Goal: Navigation & Orientation: Understand site structure

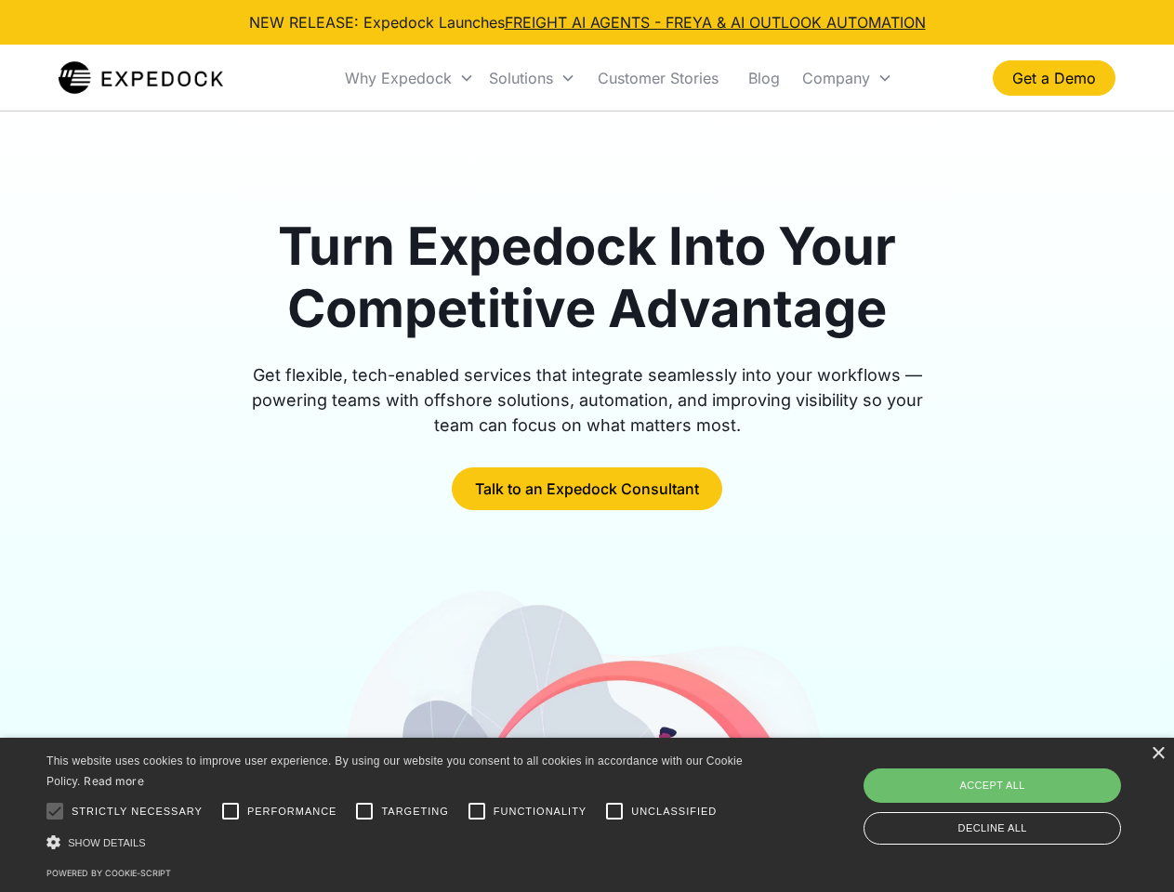
click at [410, 78] on div "Why Expedock" at bounding box center [398, 78] width 107 height 19
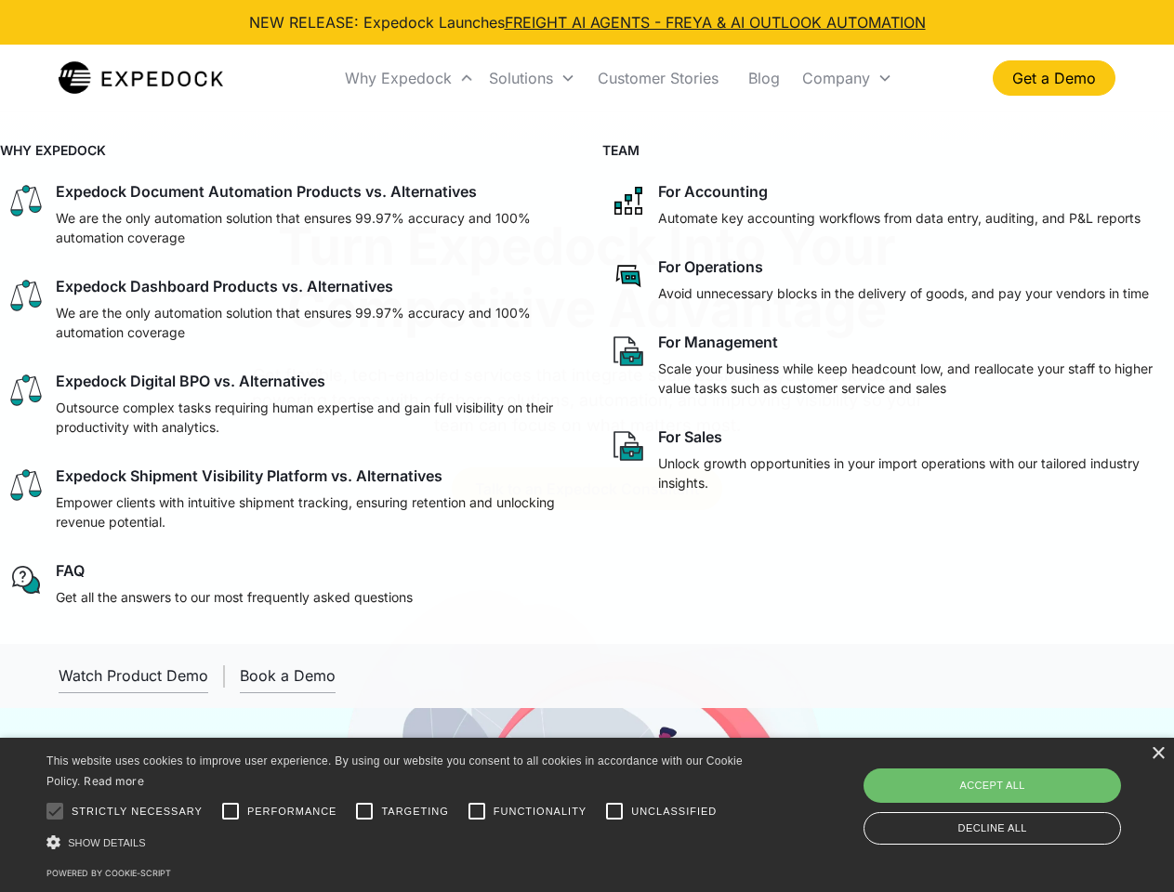
click at [532, 78] on div "Solutions" at bounding box center [521, 78] width 64 height 19
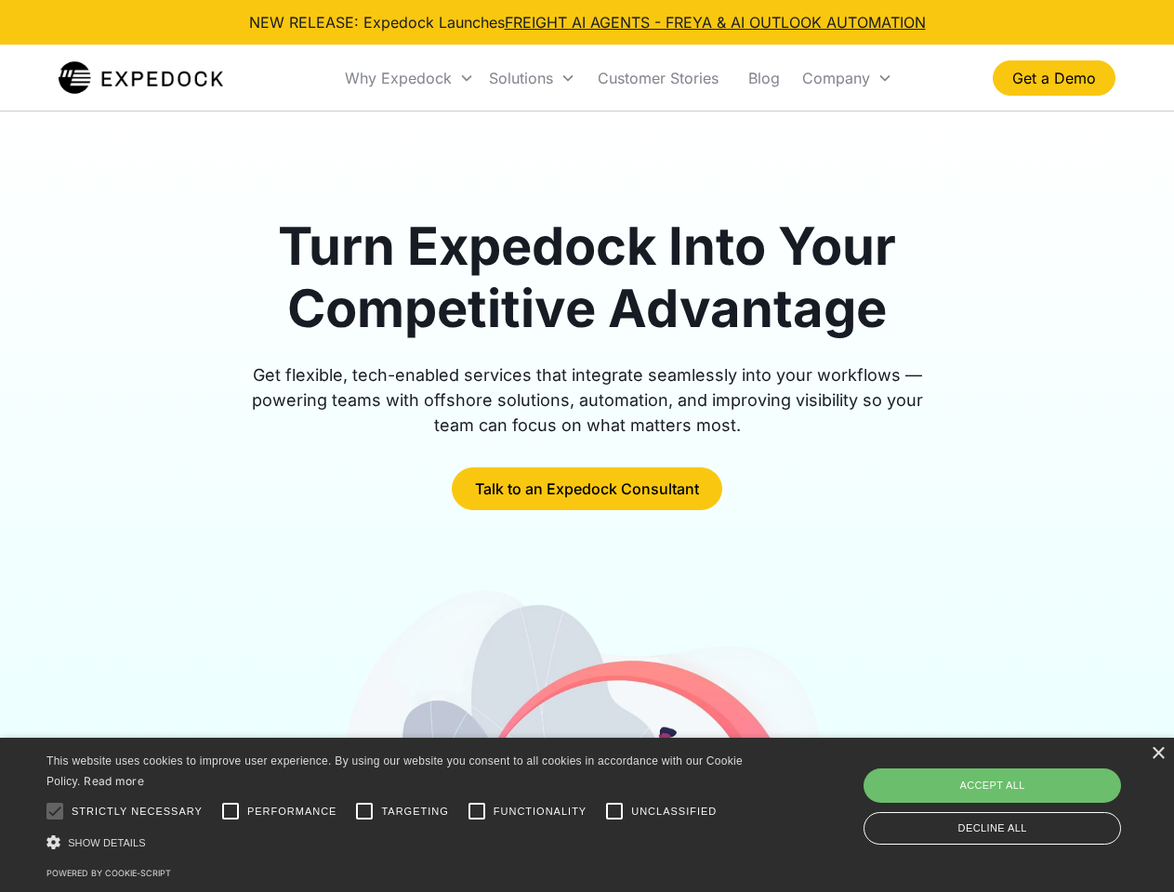
click at [847, 78] on div "Company" at bounding box center [836, 78] width 68 height 19
click at [55, 811] on div at bounding box center [54, 811] width 37 height 37
click at [230, 811] on input "Performance" at bounding box center [230, 811] width 37 height 37
checkbox input "true"
click at [364, 811] on input "Targeting" at bounding box center [364, 811] width 37 height 37
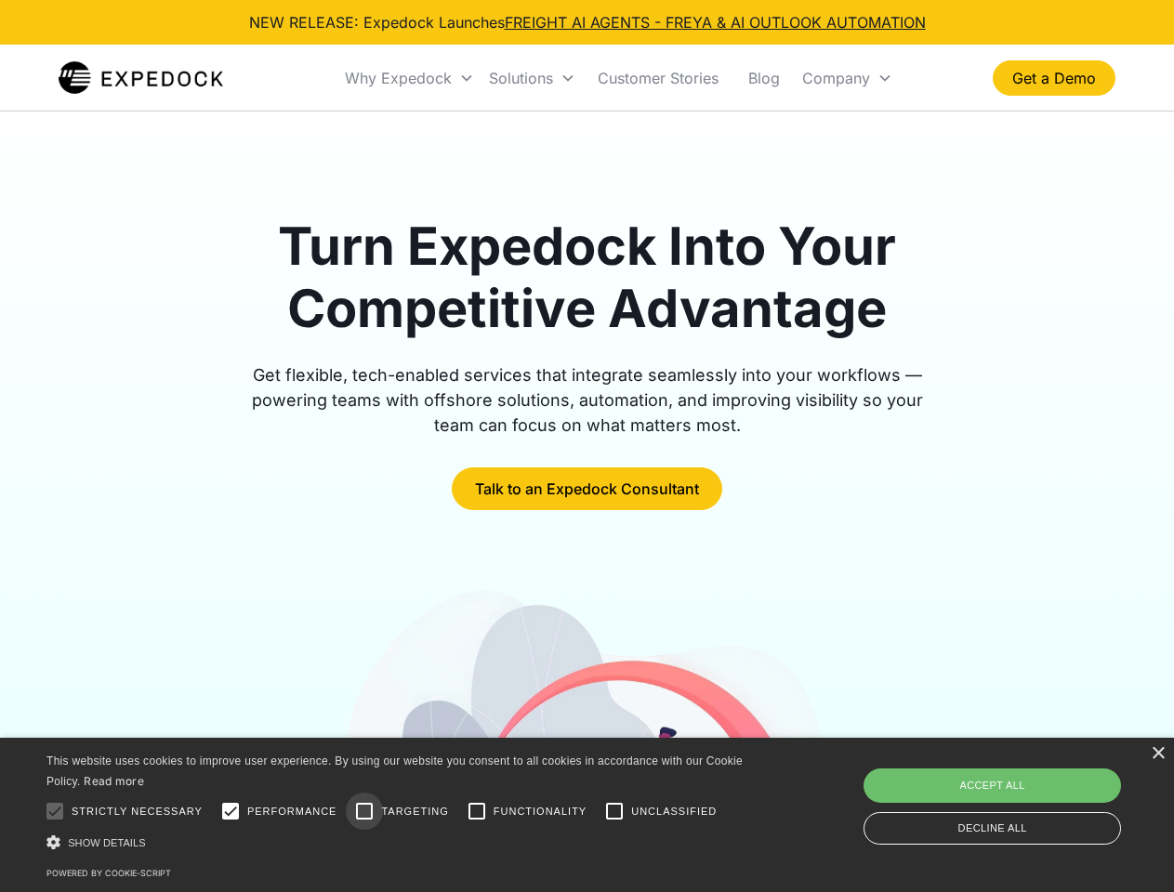
checkbox input "true"
click at [477, 811] on input "Functionality" at bounding box center [476, 811] width 37 height 37
checkbox input "true"
click at [614, 811] on input "Unclassified" at bounding box center [614, 811] width 37 height 37
checkbox input "true"
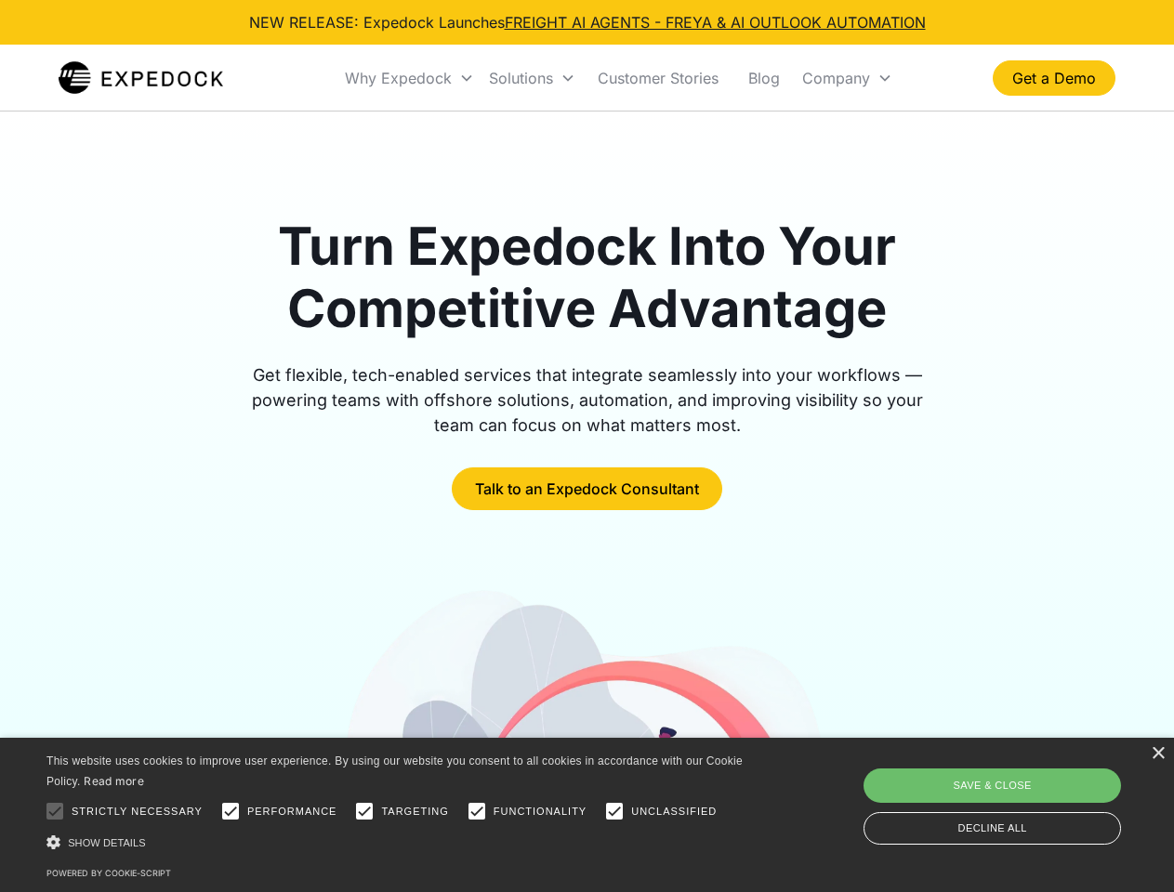
click at [398, 842] on div "Show details Hide details" at bounding box center [397, 843] width 703 height 20
